Goal: Task Accomplishment & Management: Manage account settings

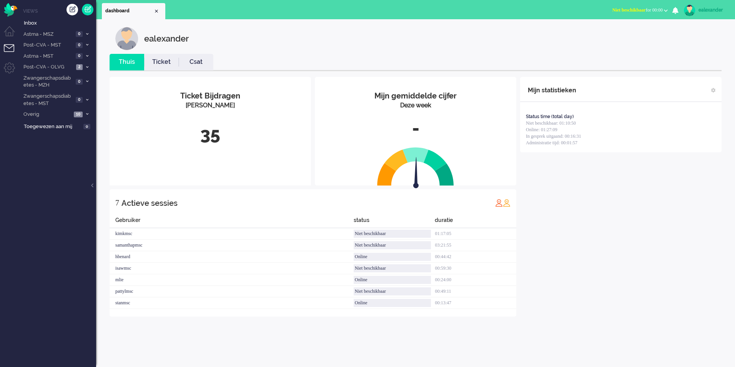
click at [651, 7] on button "Niet beschikbaar for 00:00" at bounding box center [640, 10] width 65 height 11
click at [629, 35] on label "Online" at bounding box center [636, 34] width 61 height 7
click at [91, 113] on li "Overig 10" at bounding box center [57, 113] width 77 height 11
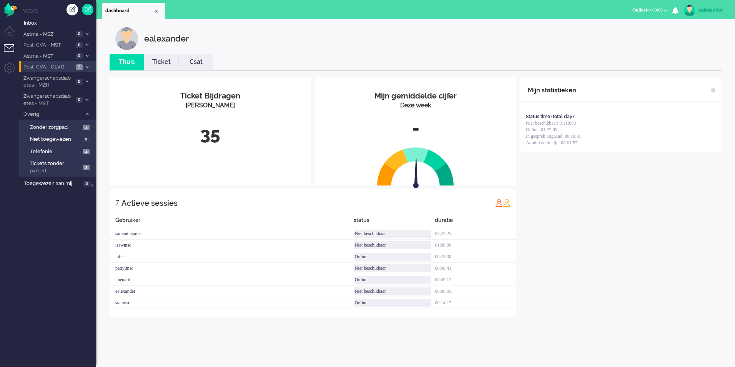
click at [87, 68] on icon at bounding box center [87, 67] width 2 height 3
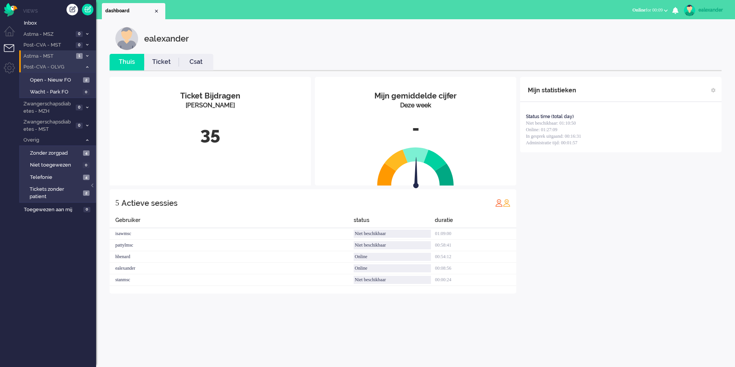
click at [55, 55] on span "Astma - MST" at bounding box center [48, 56] width 52 height 7
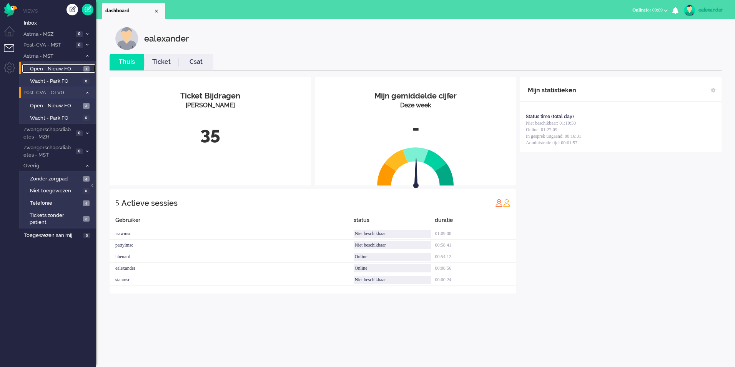
click at [61, 70] on span "Open - Nieuw FO" at bounding box center [56, 68] width 52 height 7
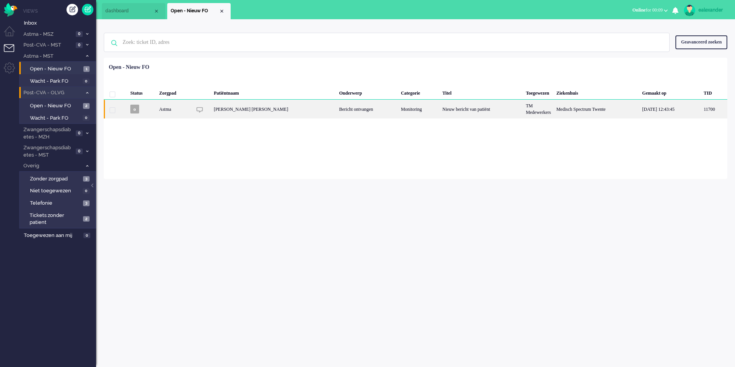
click at [469, 108] on div "Nieuw bericht van patiënt" at bounding box center [481, 109] width 83 height 19
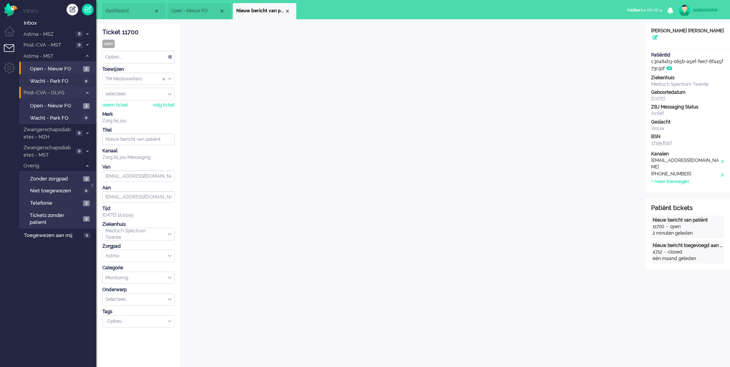
click at [169, 79] on div "TM Medewerkers" at bounding box center [139, 79] width 72 height 12
click at [147, 101] on span "TM Verpleegkundigen" at bounding box center [129, 101] width 47 height 7
click at [288, 11] on div "Close tab" at bounding box center [287, 11] width 6 height 6
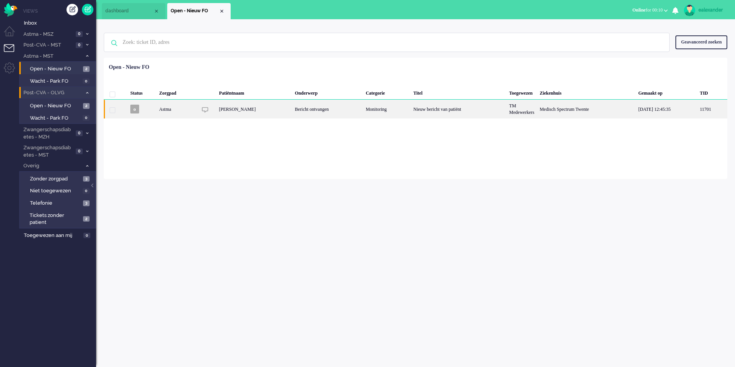
click at [404, 110] on div "Monitoring" at bounding box center [387, 109] width 48 height 19
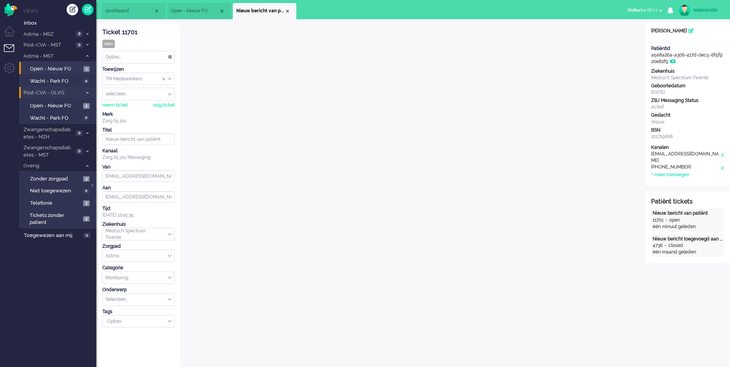
click at [170, 78] on div "TM Medewerkers" at bounding box center [139, 79] width 72 height 12
click at [162, 103] on li "TM Verpleegkundigen" at bounding box center [139, 101] width 72 height 11
click at [288, 13] on div "Close tab" at bounding box center [287, 11] width 6 height 6
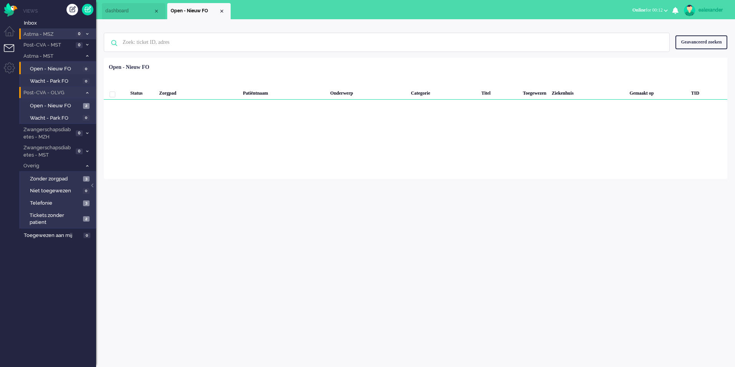
click at [86, 34] on icon at bounding box center [87, 34] width 2 height 3
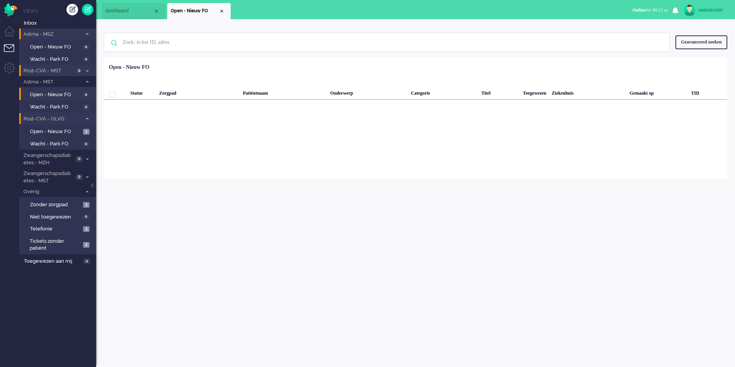
click at [87, 70] on icon at bounding box center [87, 71] width 2 height 3
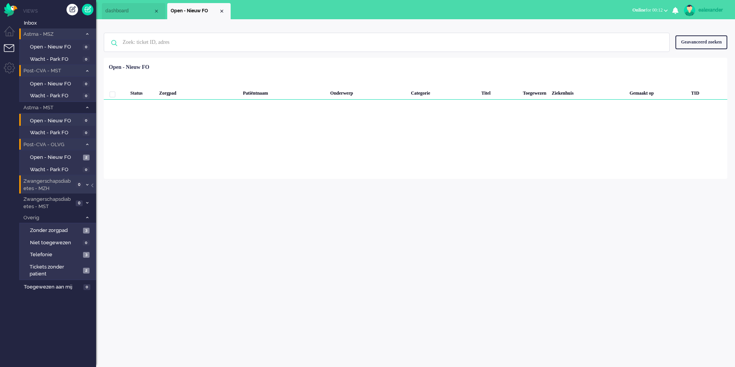
click at [87, 187] on span at bounding box center [87, 185] width 6 height 4
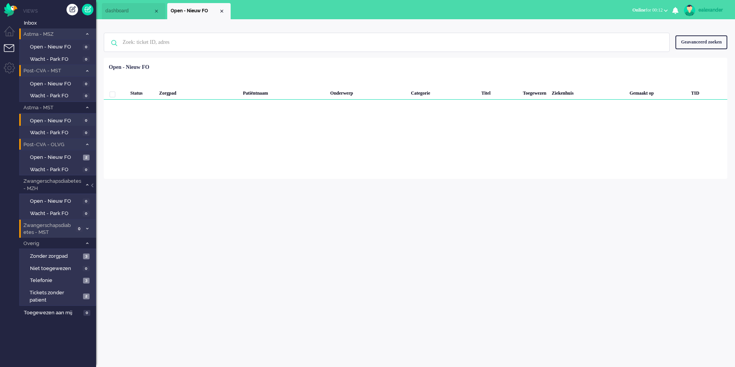
click at [87, 231] on li "Zwangerschapsdiabetes - MST 0" at bounding box center [57, 229] width 77 height 18
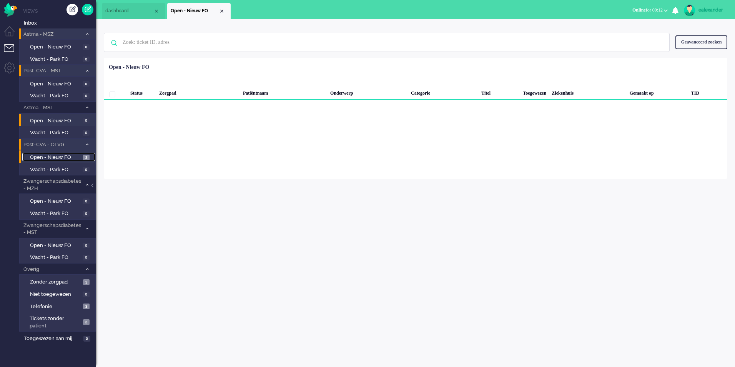
click at [80, 158] on span "Open - Nieuw FO" at bounding box center [55, 157] width 51 height 7
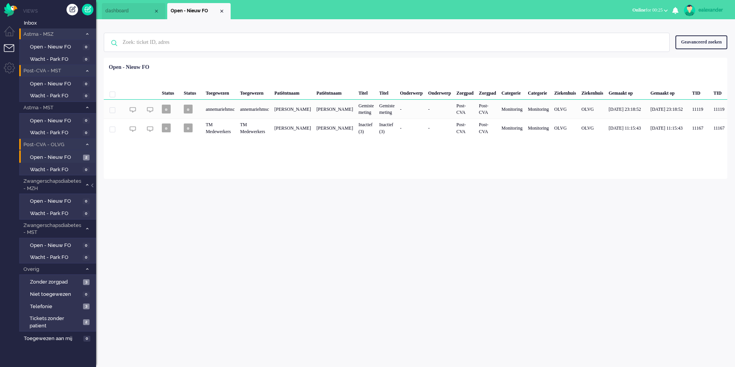
click at [711, 5] on link "ealexander" at bounding box center [705, 11] width 45 height 12
click at [698, 52] on link "Instellingen" at bounding box center [702, 52] width 57 height 8
select select
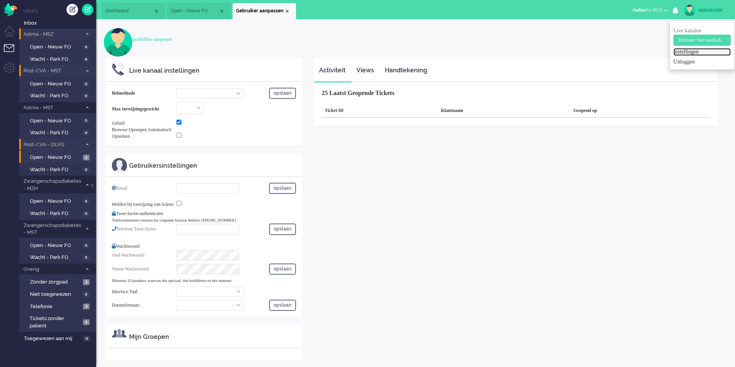
select select "inbound-new"
type input "[PHONE_NUMBER]"
checkbox input "true"
type input "[PERSON_NAME][EMAIL_ADDRESS][DOMAIN_NAME]"
type input "[PHONE_NUMBER]"
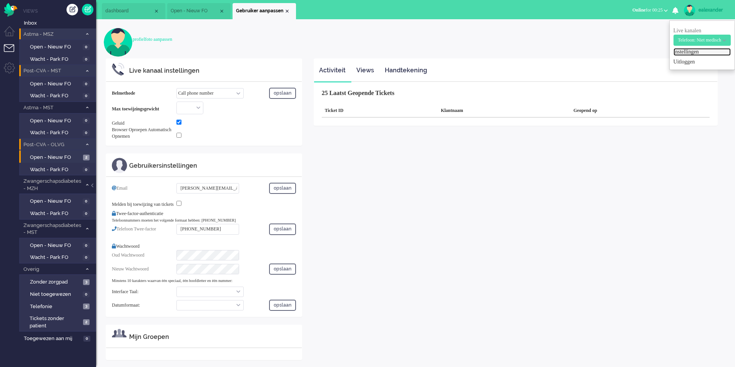
select select "nl"
select select "en_GB"
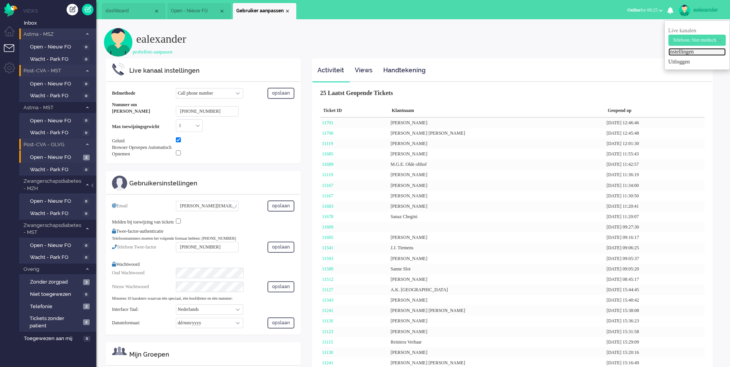
drag, startPoint x: 287, startPoint y: 12, endPoint x: 280, endPoint y: 12, distance: 7.3
click at [286, 12] on div "Close tab" at bounding box center [287, 11] width 6 height 6
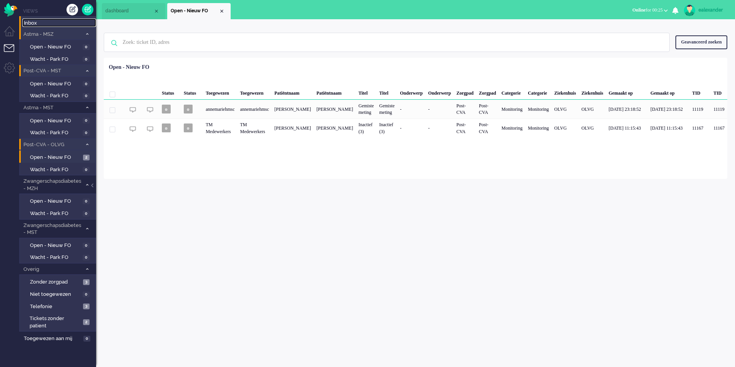
click at [43, 21] on span "Inbox" at bounding box center [60, 23] width 72 height 7
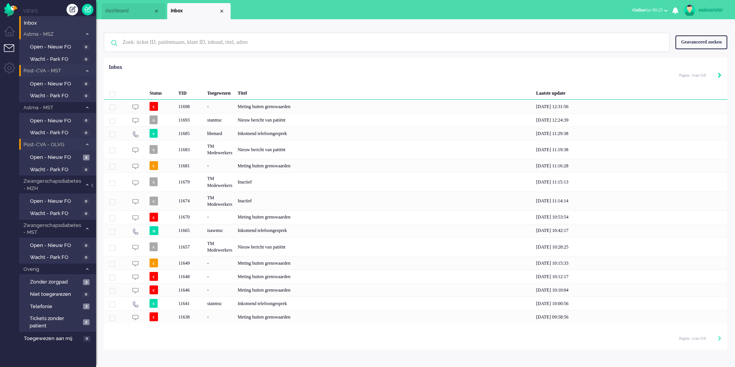
click at [718, 75] on icon "Next" at bounding box center [720, 75] width 4 height 5
type input "2"
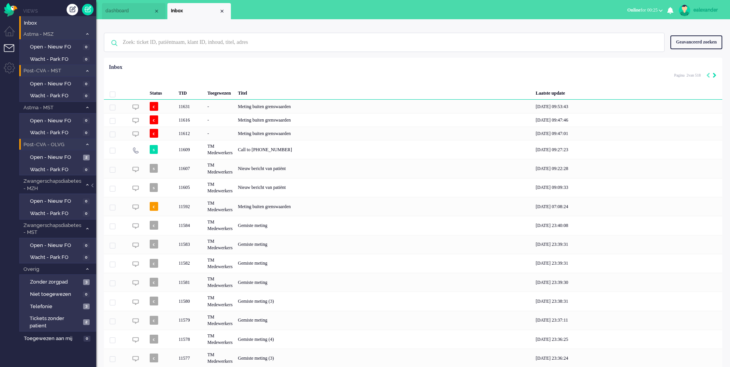
click at [718, 75] on div "Geselecteerd 0 Set Status: open pending holding solved Verwijder Selecteer... U…" at bounding box center [413, 76] width 618 height 15
click at [714, 76] on icon "Next" at bounding box center [714, 75] width 4 height 5
type input "3"
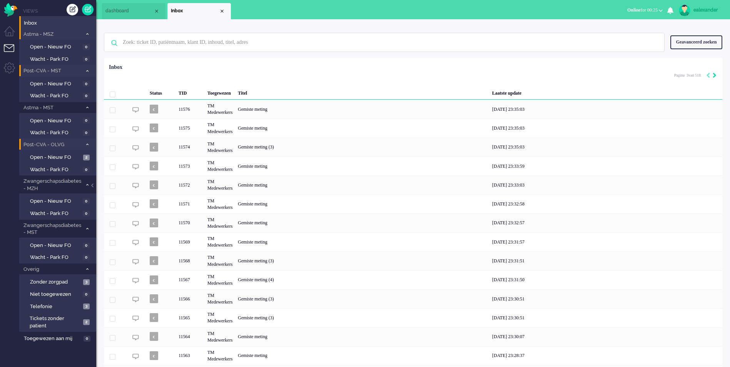
click at [714, 76] on icon "Next" at bounding box center [714, 75] width 4 height 5
type input "4"
click at [714, 76] on icon "Next" at bounding box center [714, 75] width 4 height 5
type input "5"
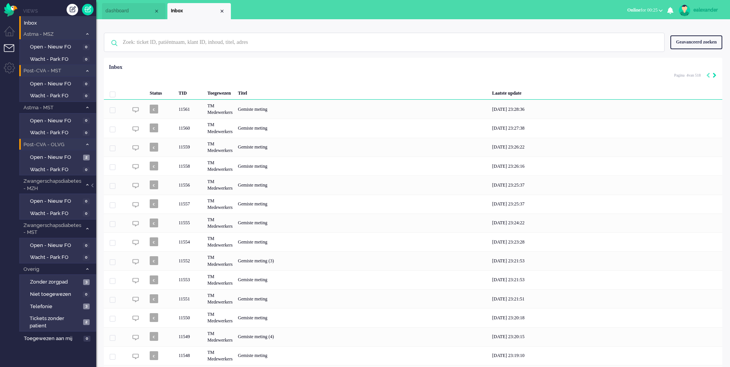
type input "5"
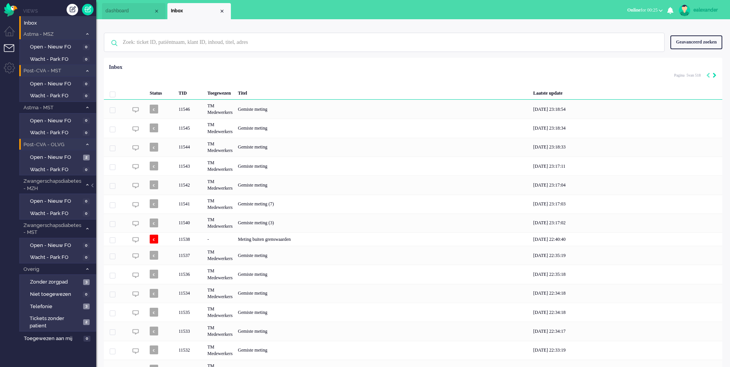
click at [714, 76] on icon "Next" at bounding box center [714, 75] width 4 height 5
type input "6"
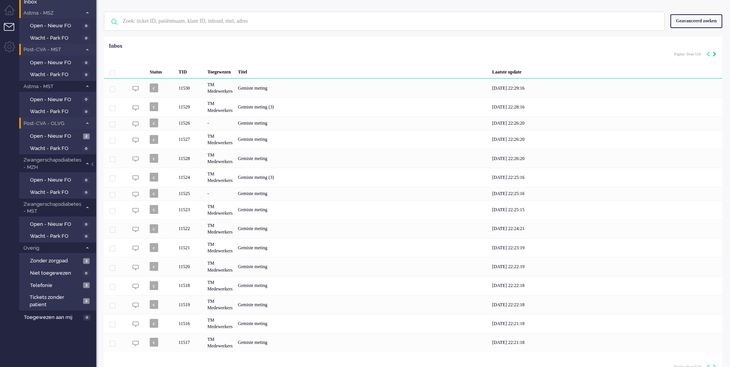
scroll to position [33, 0]
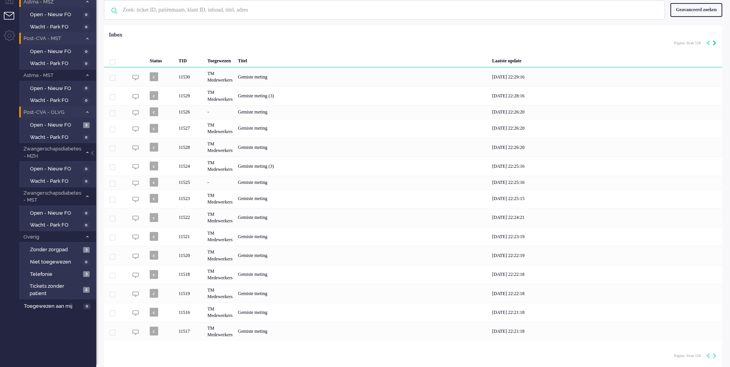
click at [715, 43] on icon "Next" at bounding box center [714, 42] width 4 height 5
type input "7"
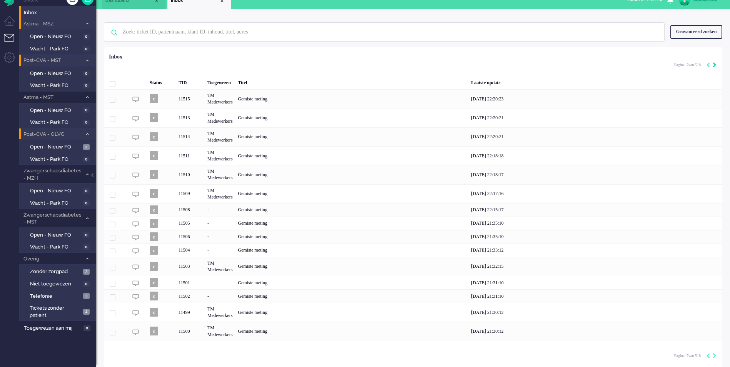
scroll to position [11, 0]
drag, startPoint x: 715, startPoint y: 45, endPoint x: 715, endPoint y: 51, distance: 6.5
click at [715, 45] on div "Geen zoekresultaten [PERSON_NAME] nog eens Geavanceerd zoeken Geavanceerd zoeke…" at bounding box center [413, 32] width 618 height 31
click at [715, 64] on icon "Next" at bounding box center [714, 64] width 4 height 5
type input "8"
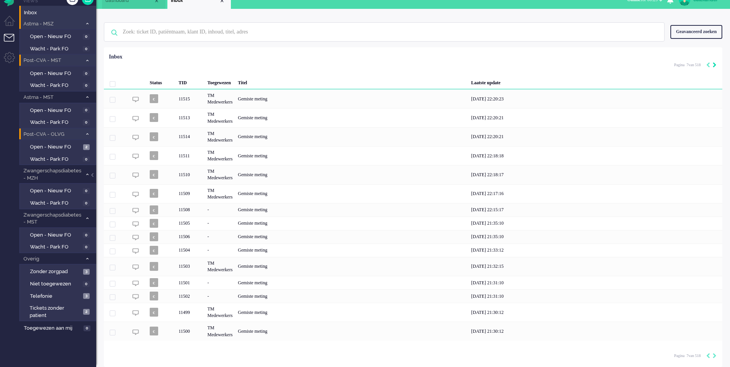
type input "8"
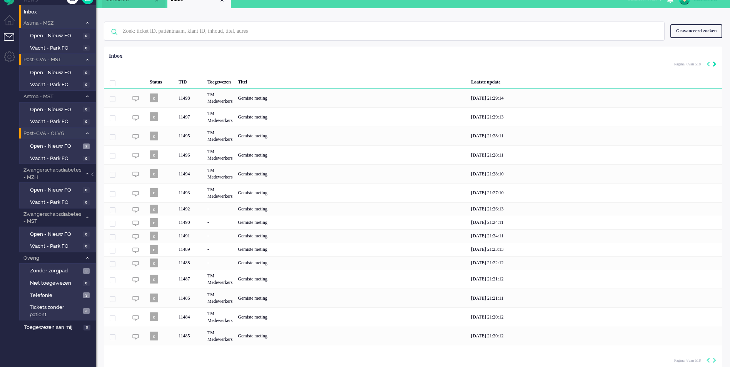
click at [715, 65] on icon "Next" at bounding box center [714, 64] width 4 height 5
type input "9"
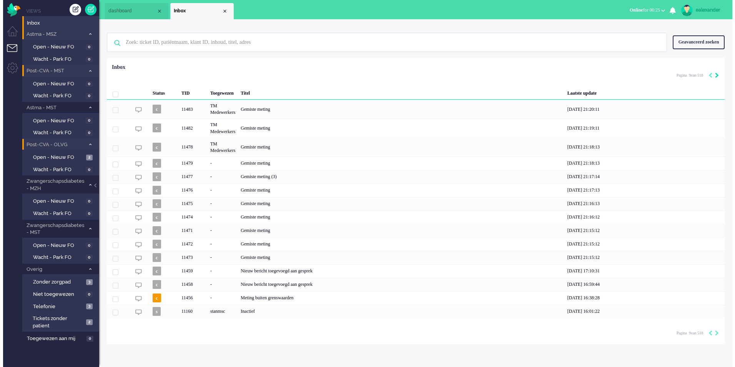
scroll to position [0, 0]
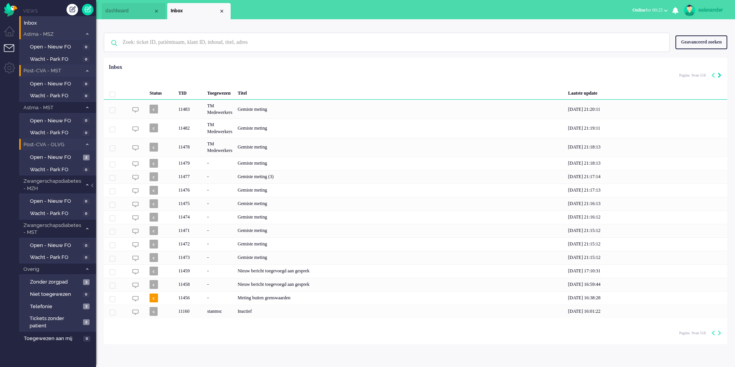
click at [721, 74] on div "Next" at bounding box center [720, 76] width 4 height 8
type input "10"
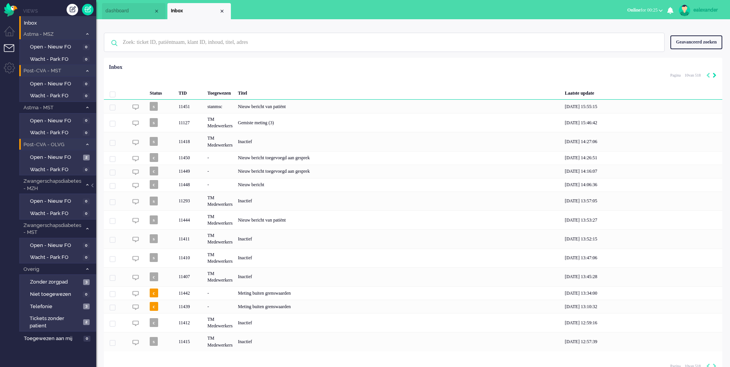
click at [721, 74] on div "Geselecteerd 0 Set Status: open pending holding solved Verwijder Selecteer... U…" at bounding box center [413, 76] width 618 height 15
click at [715, 76] on icon "Next" at bounding box center [714, 75] width 4 height 5
type input "11"
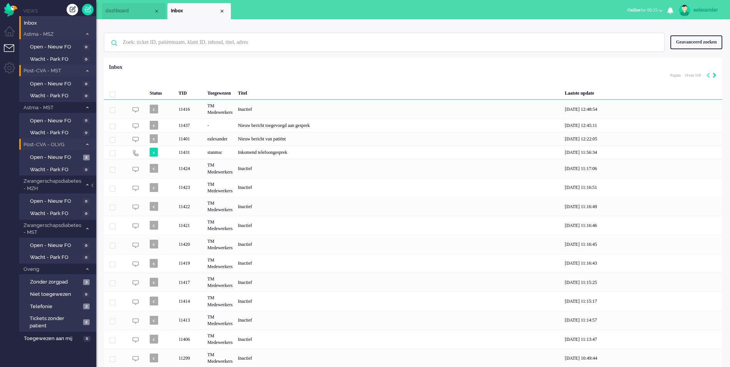
click at [715, 76] on icon "Next" at bounding box center [714, 75] width 4 height 5
type input "12"
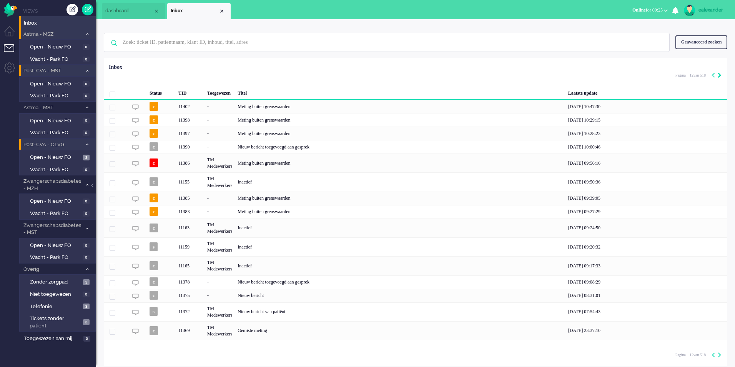
click at [715, 76] on icon "Previous" at bounding box center [714, 75] width 4 height 5
type input "11"
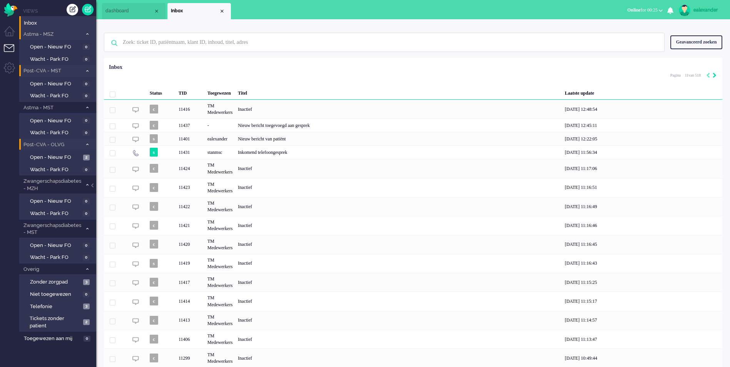
click at [715, 76] on icon "Next" at bounding box center [714, 75] width 4 height 5
type input "12"
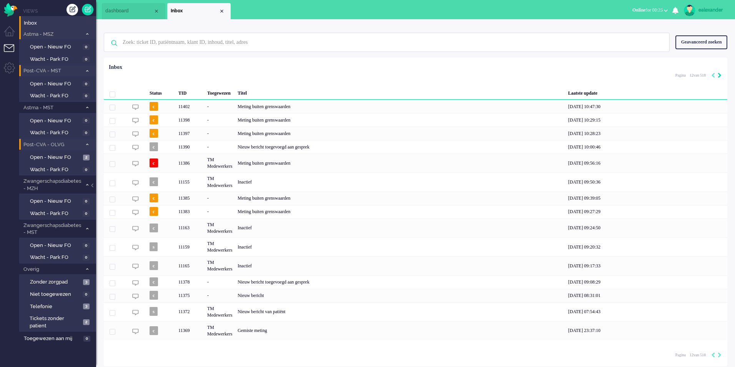
click at [715, 76] on icon "Previous" at bounding box center [714, 75] width 4 height 5
type input "11"
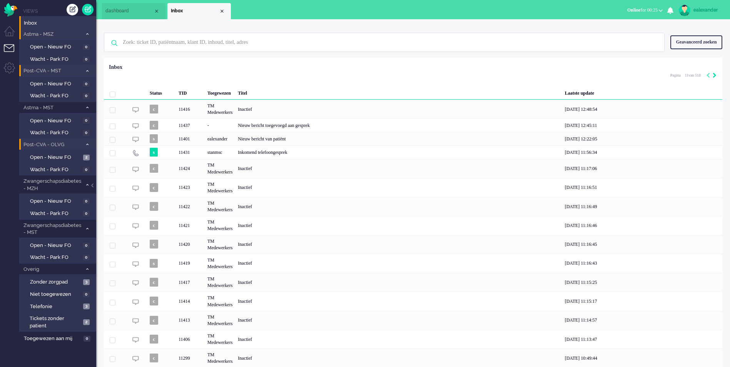
click at [715, 76] on icon "Next" at bounding box center [714, 75] width 4 height 5
type input "12"
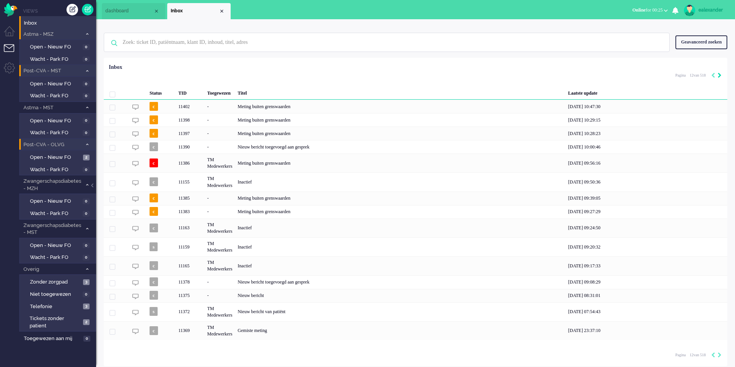
click at [722, 77] on icon "Next" at bounding box center [720, 75] width 4 height 5
type input "13"
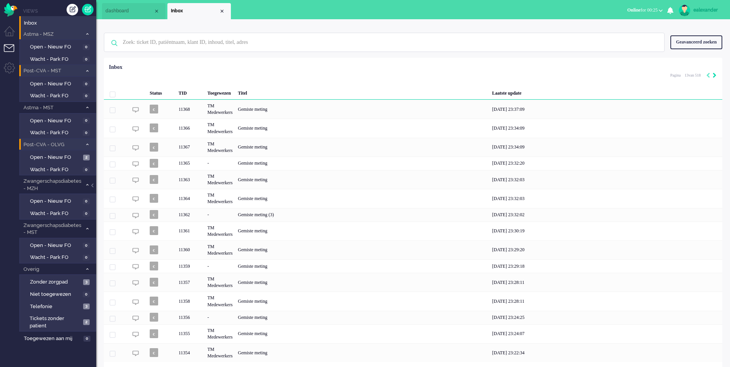
click at [714, 75] on icon "Next" at bounding box center [714, 75] width 4 height 5
type input "14"
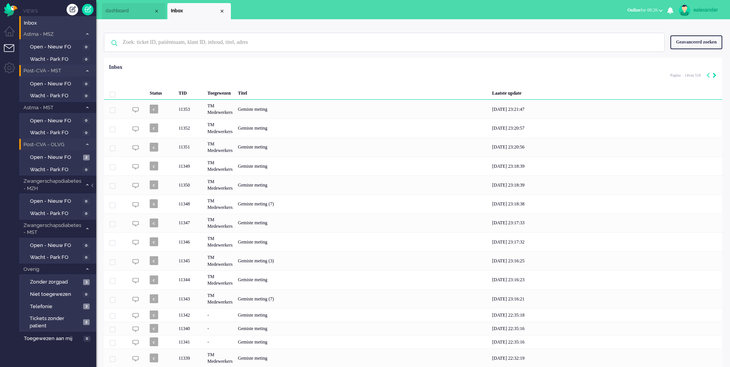
click at [713, 75] on icon "Next" at bounding box center [714, 75] width 4 height 5
type input "15"
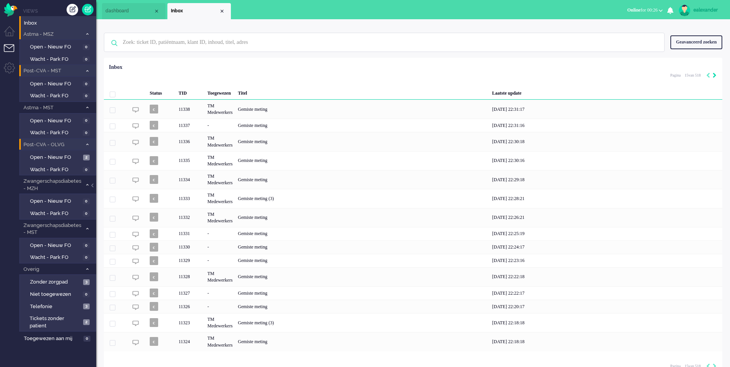
click at [715, 75] on icon "Next" at bounding box center [714, 75] width 4 height 5
type input "16"
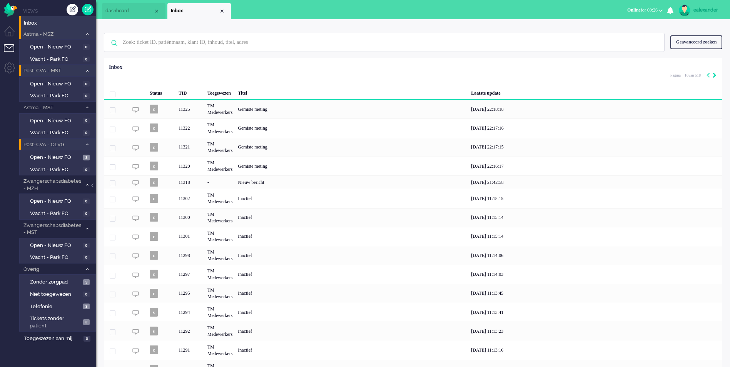
click at [715, 75] on icon "Next" at bounding box center [714, 75] width 4 height 5
type input "17"
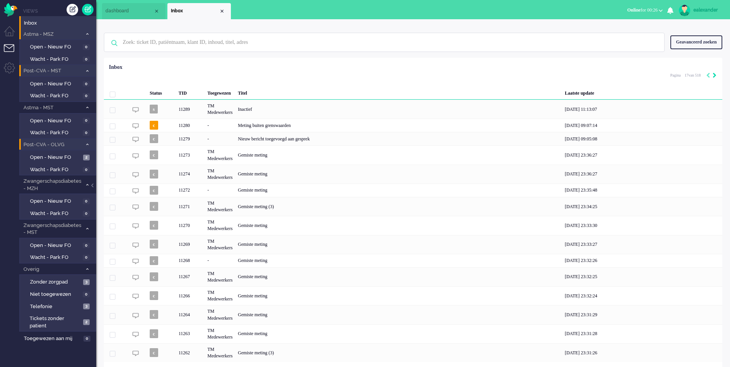
click at [715, 75] on icon "Next" at bounding box center [714, 75] width 4 height 5
type input "18"
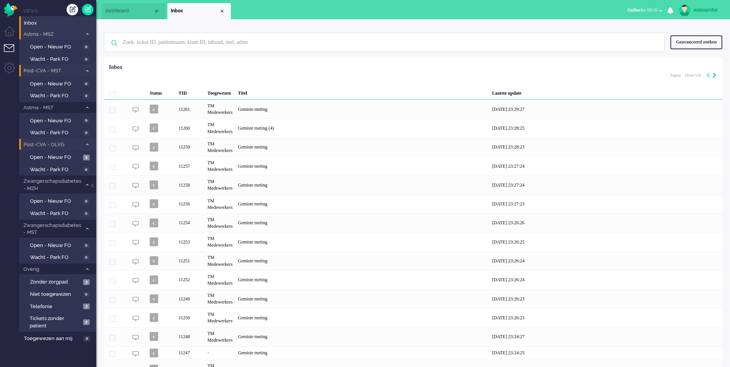
click at [715, 75] on icon "Next" at bounding box center [714, 75] width 4 height 5
type input "19"
click at [715, 75] on icon "Next" at bounding box center [714, 75] width 4 height 5
type input "20"
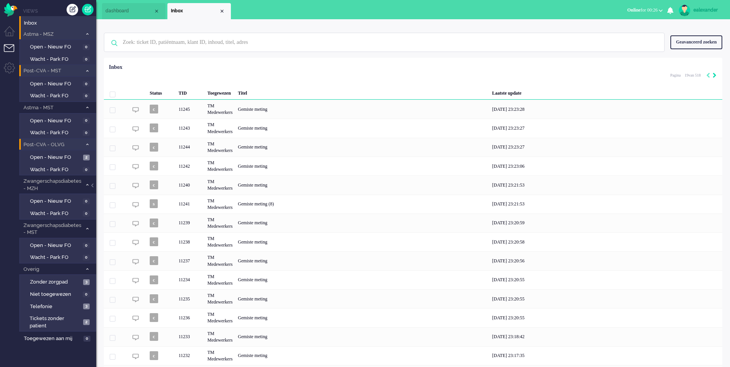
type input "20"
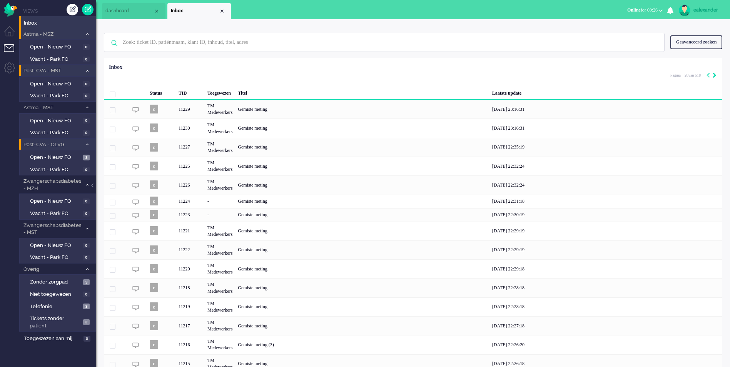
click at [715, 75] on icon "Next" at bounding box center [714, 75] width 4 height 5
type input "21"
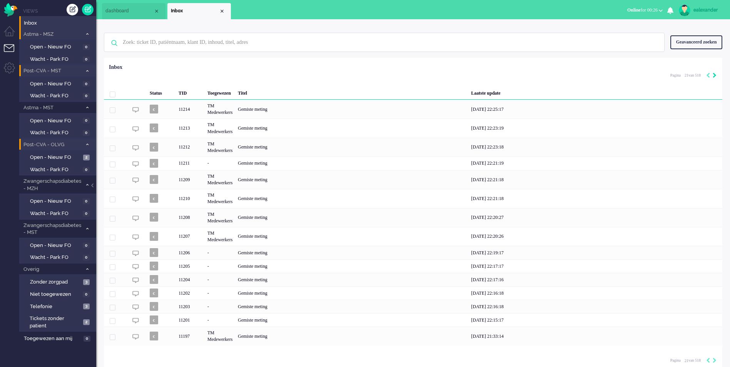
click at [715, 75] on icon "Next" at bounding box center [714, 75] width 4 height 5
type input "22"
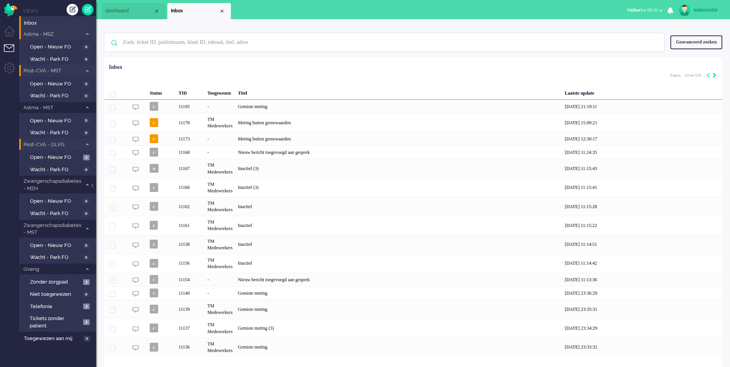
click at [715, 75] on icon "Next" at bounding box center [714, 75] width 4 height 5
type input "23"
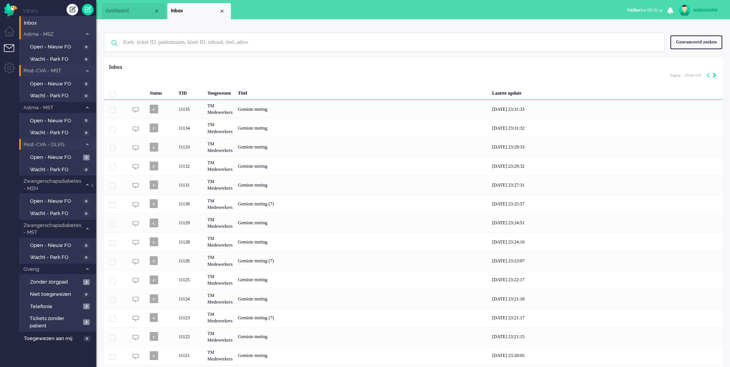
click at [715, 75] on icon "Next" at bounding box center [714, 75] width 4 height 5
type input "24"
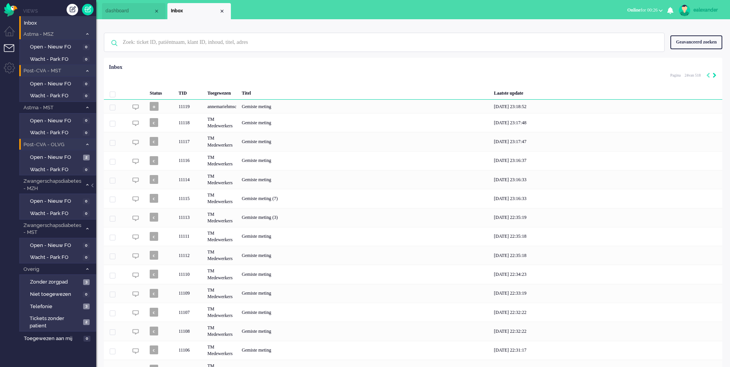
click at [715, 75] on icon "Next" at bounding box center [714, 75] width 4 height 5
type input "25"
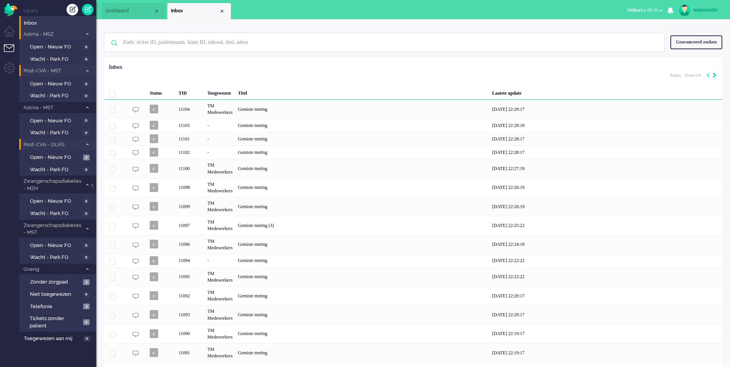
click at [715, 75] on icon "Next" at bounding box center [714, 75] width 4 height 5
type input "26"
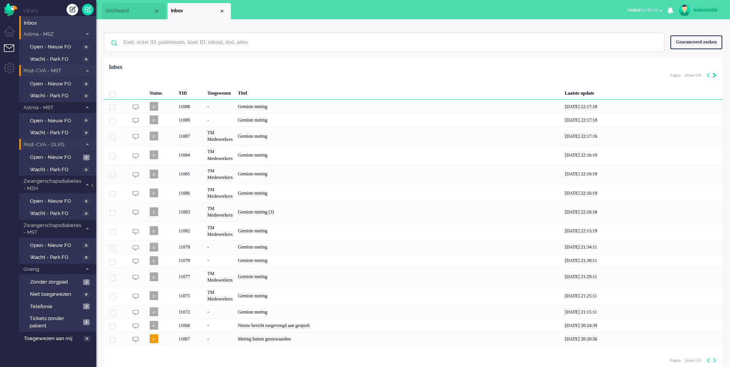
click at [715, 75] on icon "Next" at bounding box center [714, 75] width 4 height 5
type input "27"
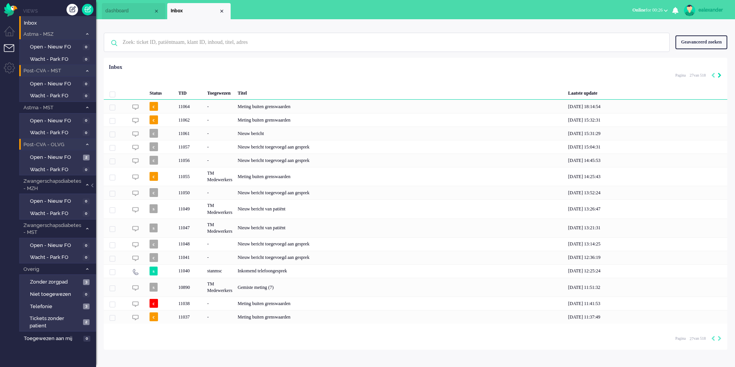
click at [715, 75] on icon "Previous" at bounding box center [714, 75] width 4 height 5
type input "26"
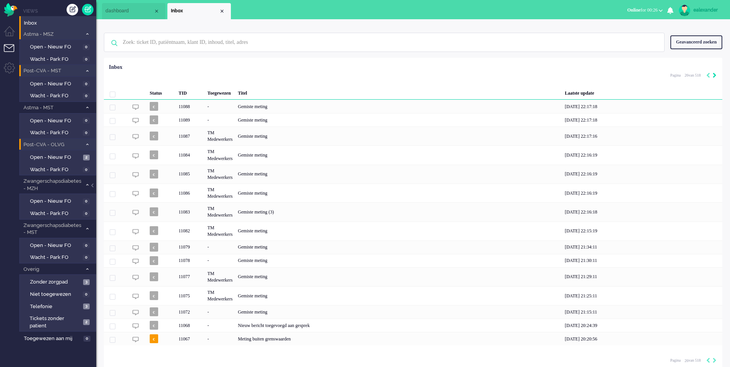
click at [715, 75] on icon "Next" at bounding box center [714, 75] width 4 height 5
type input "27"
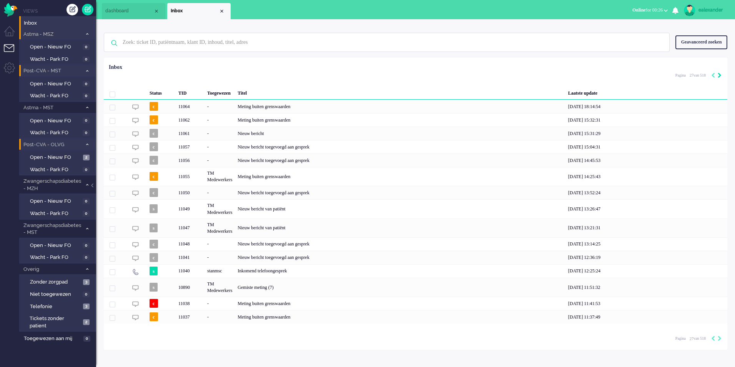
click at [715, 75] on icon "Previous" at bounding box center [714, 75] width 4 height 5
type input "26"
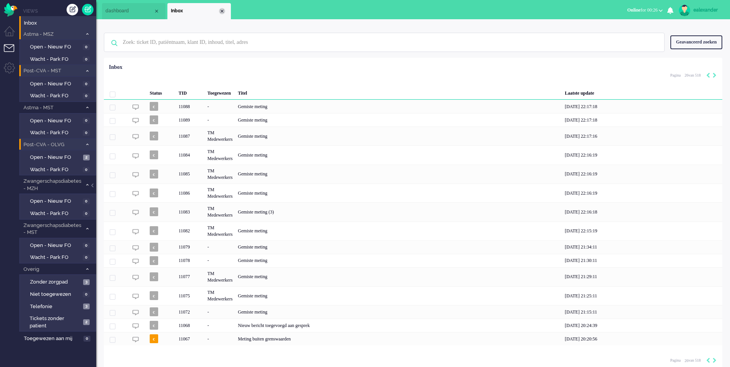
click at [225, 12] on div "Close tab" at bounding box center [222, 11] width 6 height 6
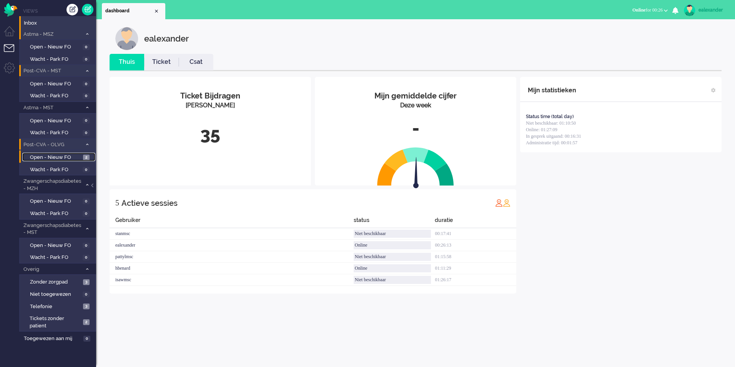
click at [59, 158] on span "Open - Nieuw FO" at bounding box center [55, 157] width 51 height 7
